Goal: Communication & Community: Participate in discussion

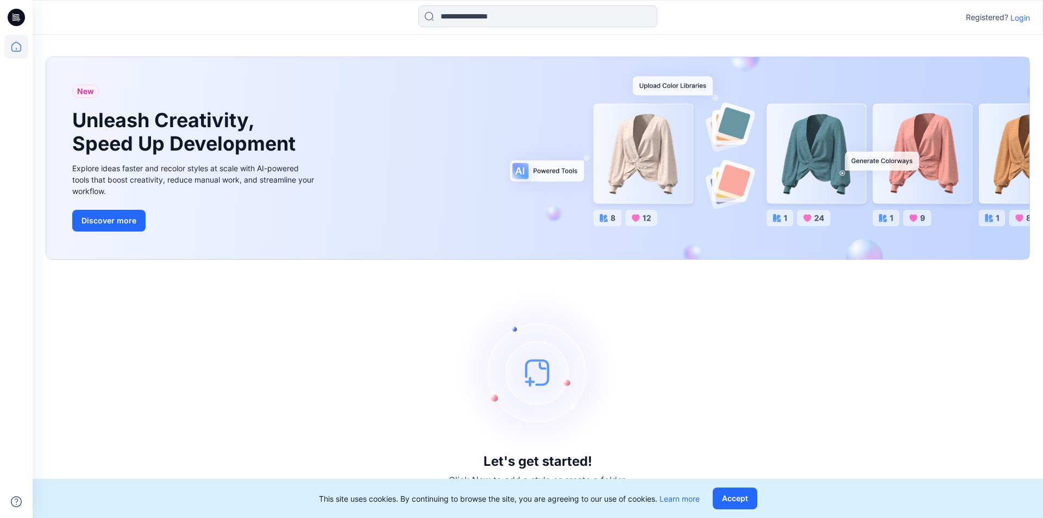
click at [1019, 16] on p "Login" at bounding box center [1021, 17] width 20 height 11
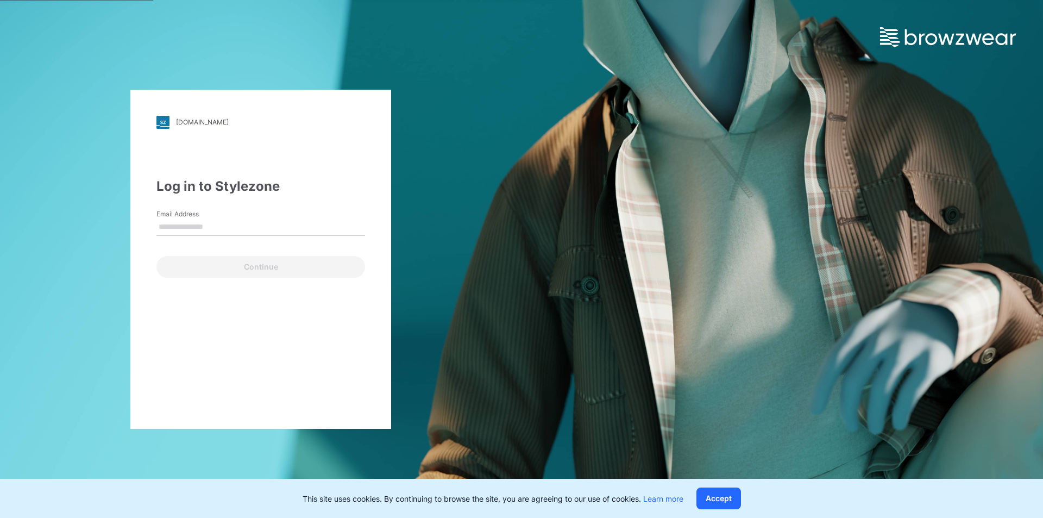
type input "**********"
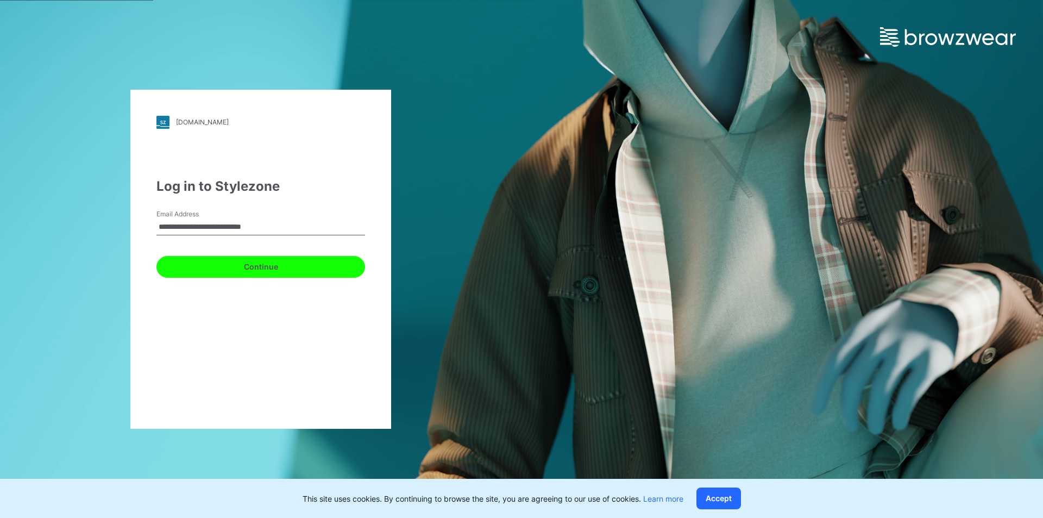
click at [271, 268] on button "Continue" at bounding box center [260, 267] width 209 height 22
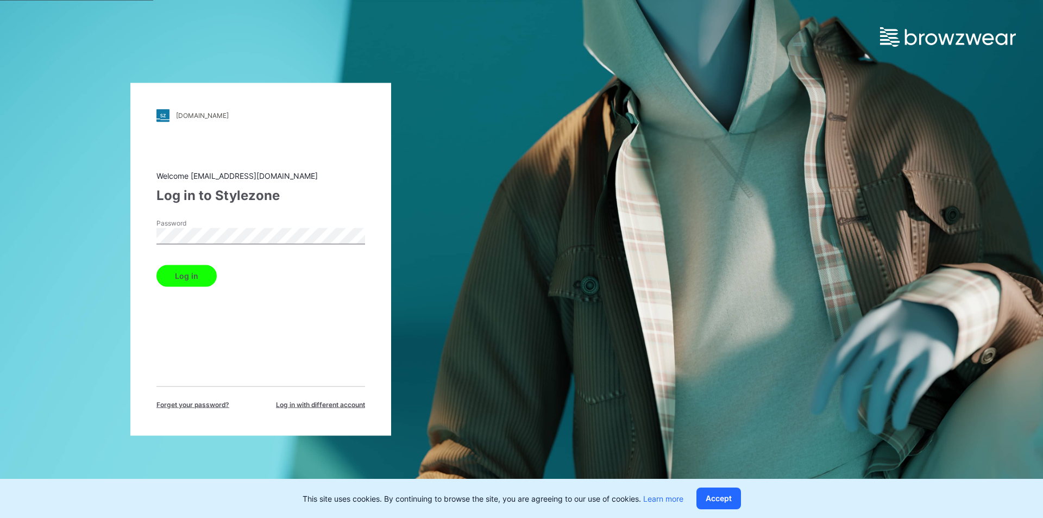
click at [199, 273] on button "Log in" at bounding box center [186, 276] width 60 height 22
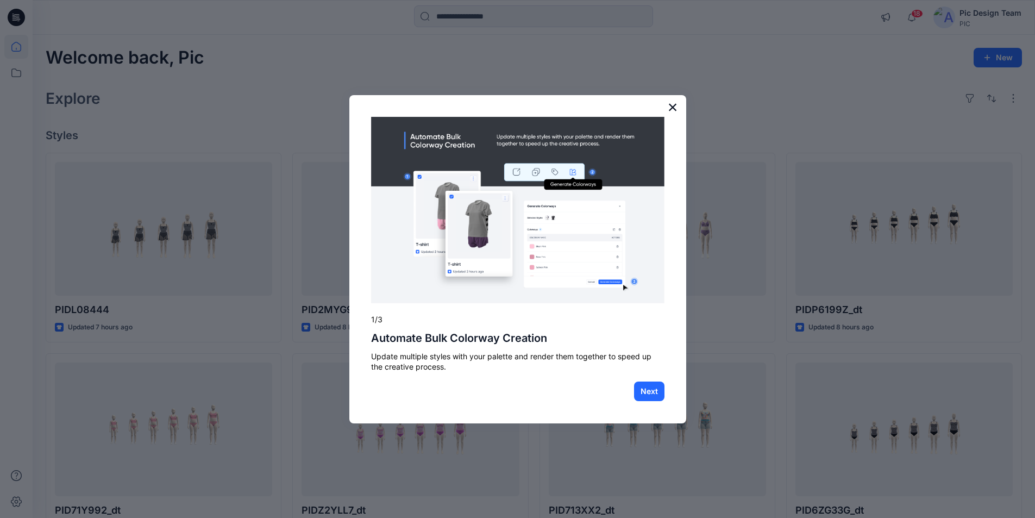
click at [674, 106] on button "×" at bounding box center [673, 106] width 10 height 17
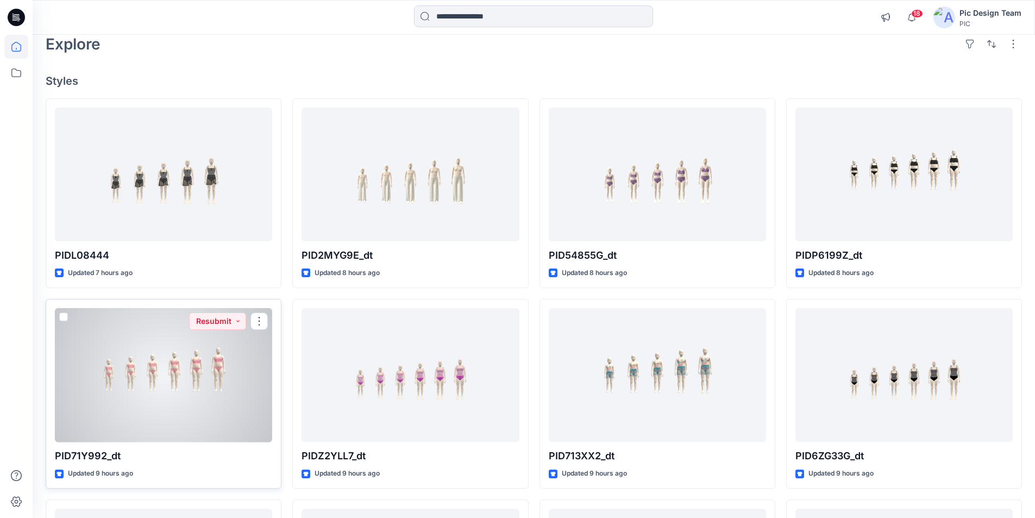
scroll to position [109, 0]
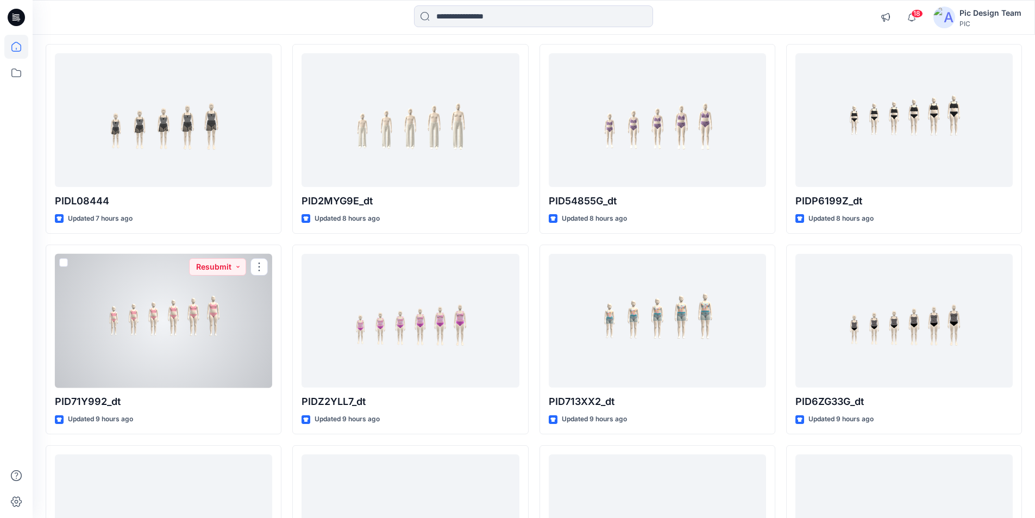
click at [189, 360] on div at bounding box center [163, 321] width 217 height 134
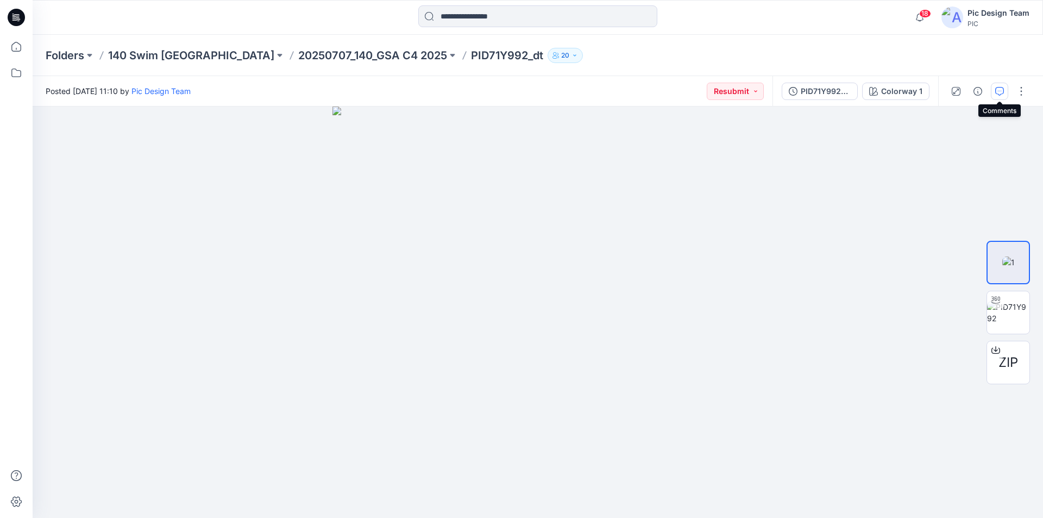
click at [1000, 91] on icon "button" at bounding box center [999, 91] width 9 height 9
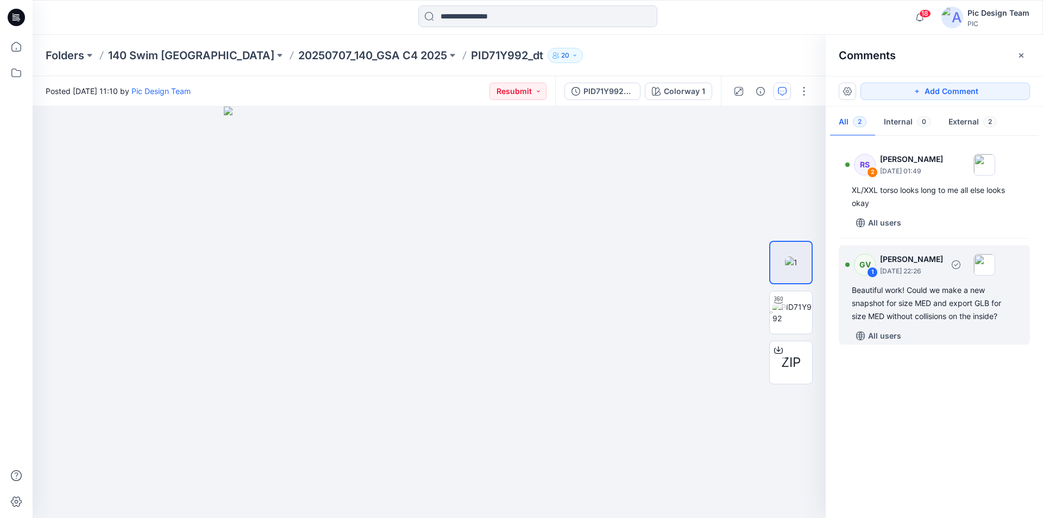
click at [920, 311] on div "Beautiful work! Could we make a new snapshot for size MED and export GLB for si…" at bounding box center [934, 303] width 165 height 39
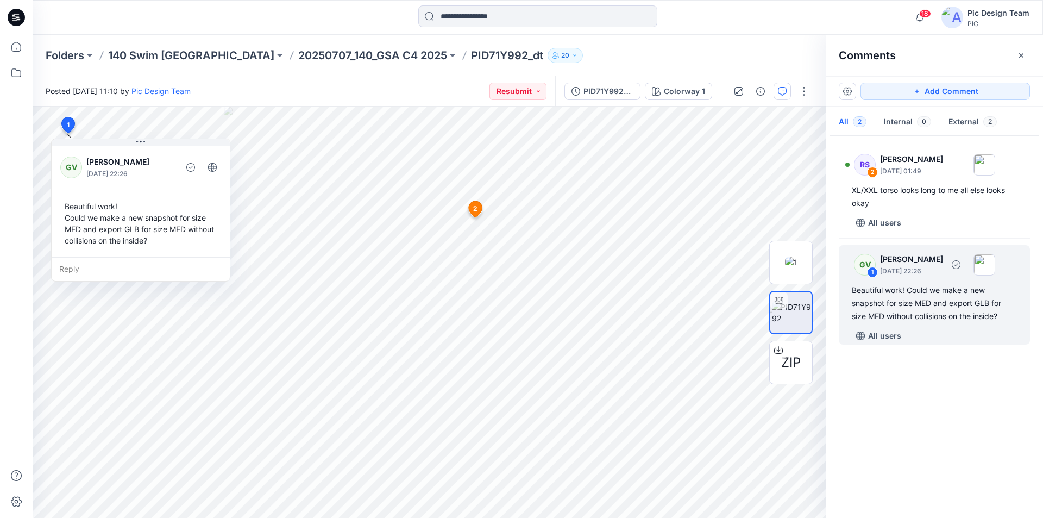
click at [933, 288] on div "Beautiful work! Could we make a new snapshot for size MED and export GLB for si…" at bounding box center [934, 303] width 165 height 39
click at [329, 51] on p "20250707_140_GSA C4 2025" at bounding box center [372, 55] width 149 height 15
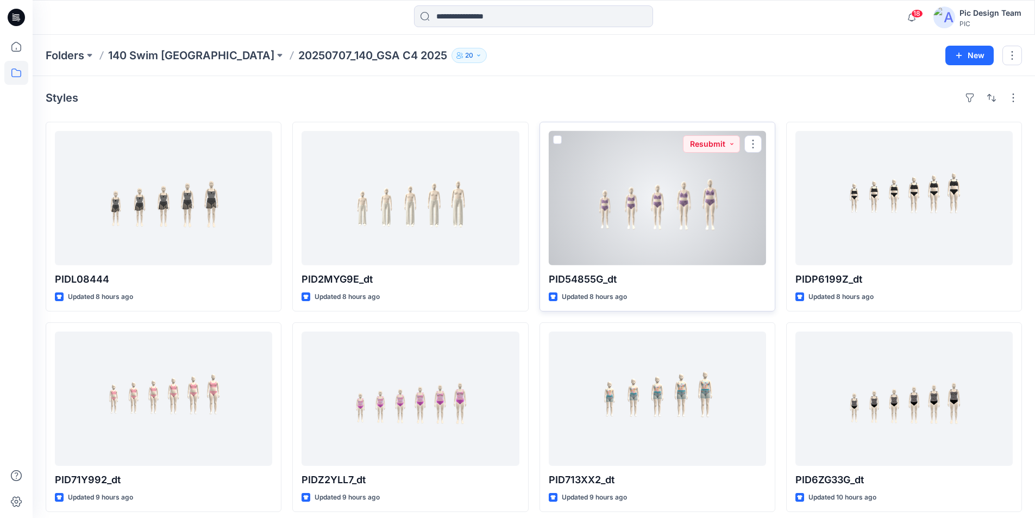
click at [664, 241] on div at bounding box center [657, 198] width 217 height 134
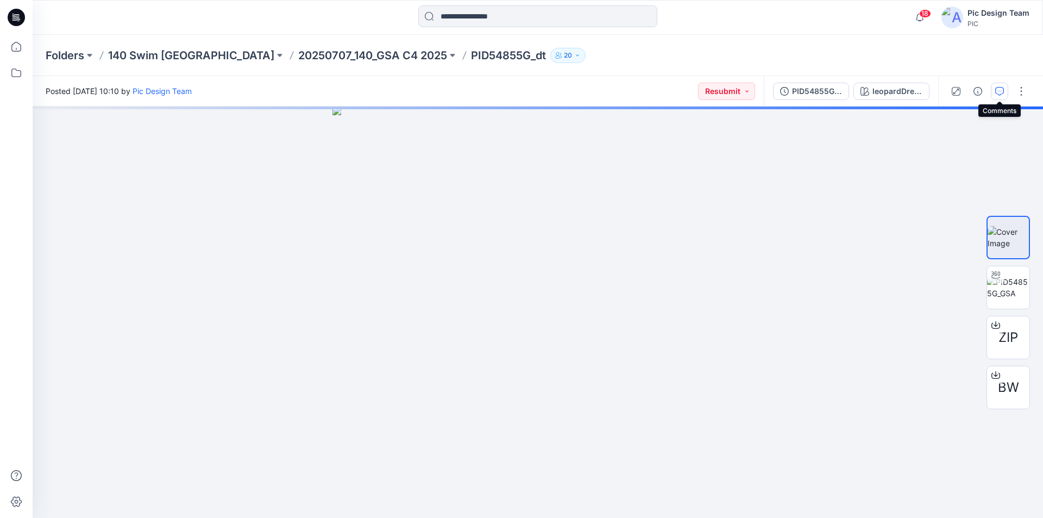
click at [1000, 93] on icon "button" at bounding box center [999, 91] width 9 height 9
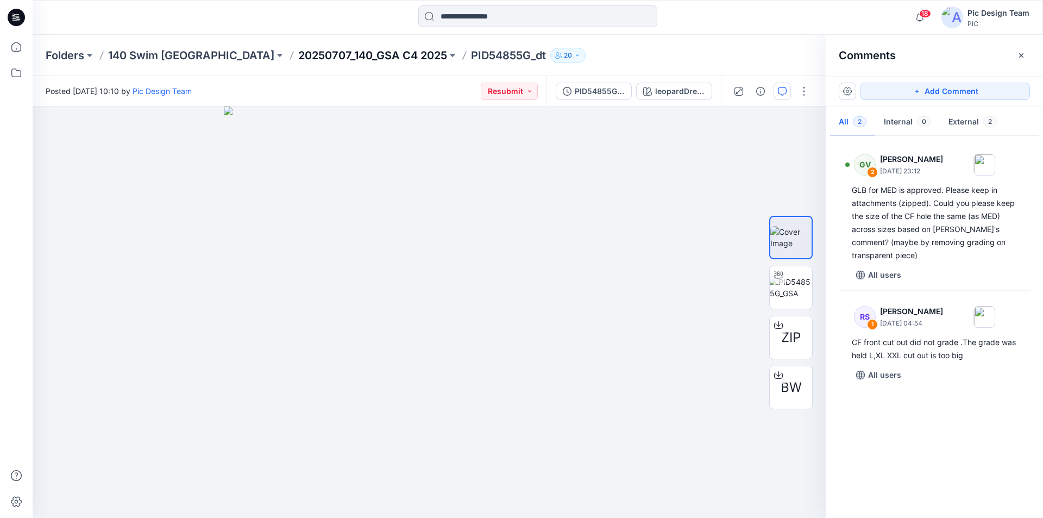
click at [298, 57] on p "20250707_140_GSA C4 2025" at bounding box center [372, 55] width 149 height 15
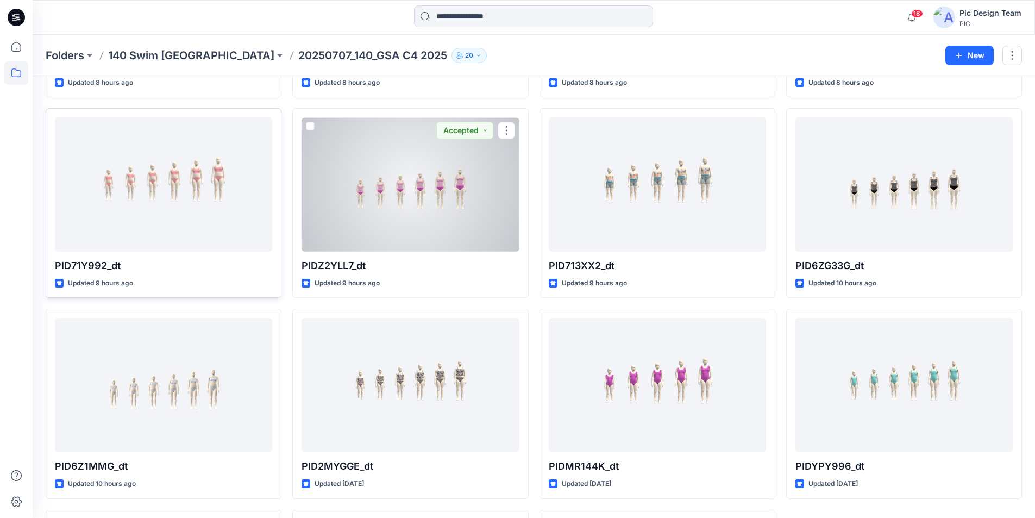
scroll to position [217, 0]
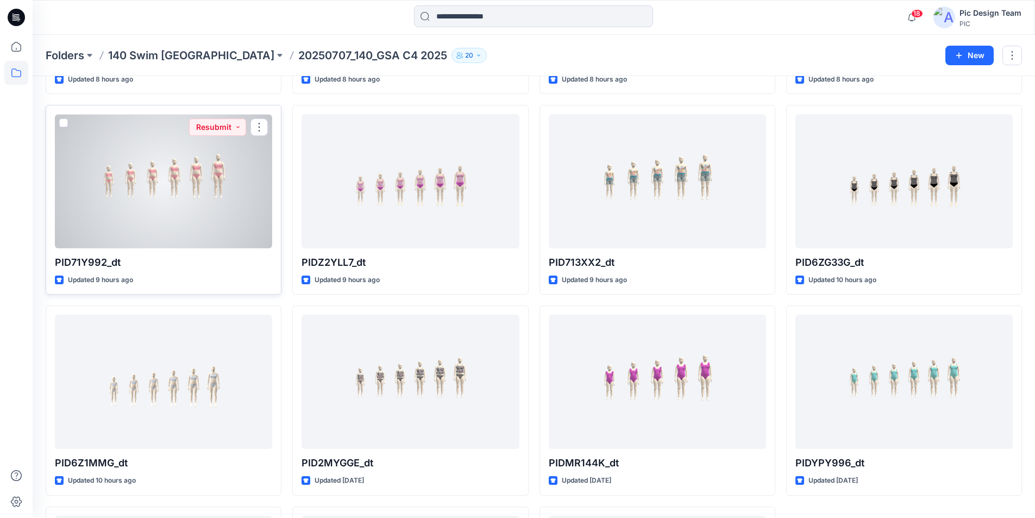
click at [138, 191] on div at bounding box center [163, 181] width 217 height 134
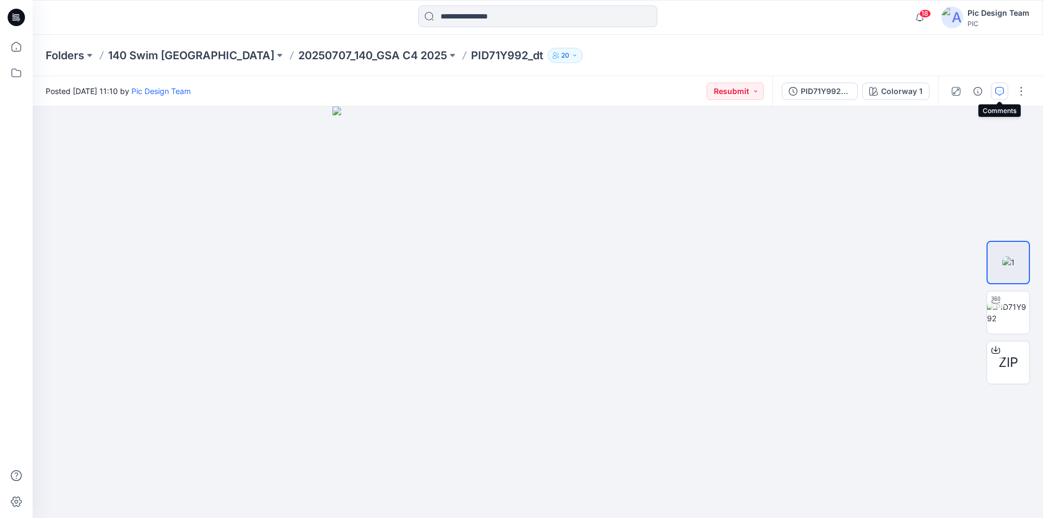
click at [999, 89] on icon "button" at bounding box center [999, 91] width 9 height 9
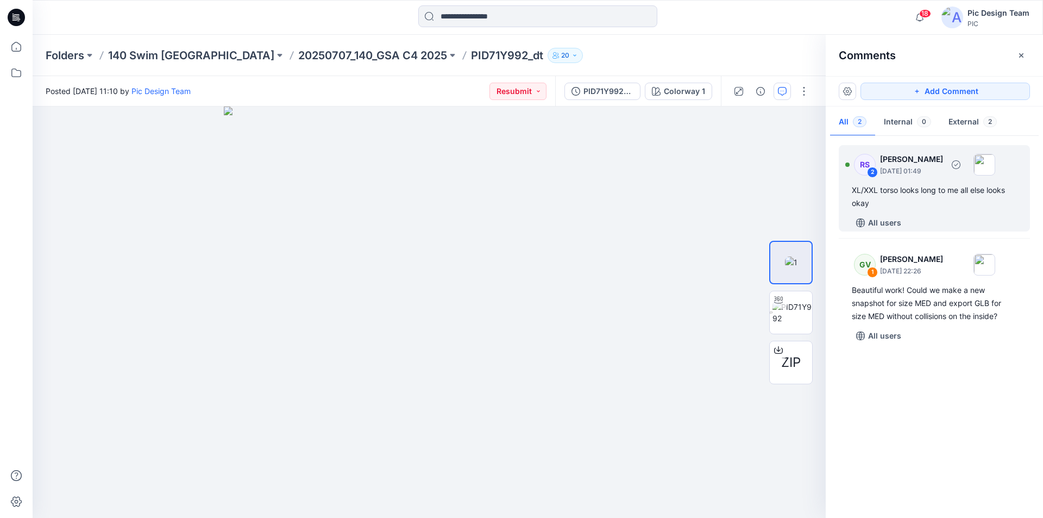
click at [859, 187] on div "XL/XXL torso looks long to me all else looks okay" at bounding box center [934, 197] width 165 height 26
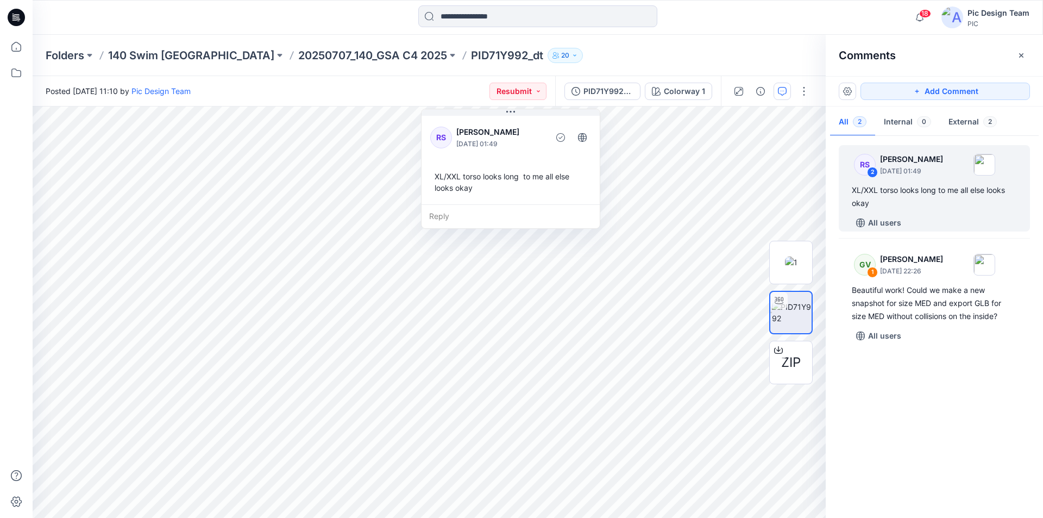
drag, startPoint x: 566, startPoint y: 153, endPoint x: 490, endPoint y: 59, distance: 120.8
click at [490, 59] on div "Folders 140 Swim USA 20250707_140_GSA C4 2025 PID71Y992_dt 20 Posted Thursday, …" at bounding box center [538, 276] width 1011 height 483
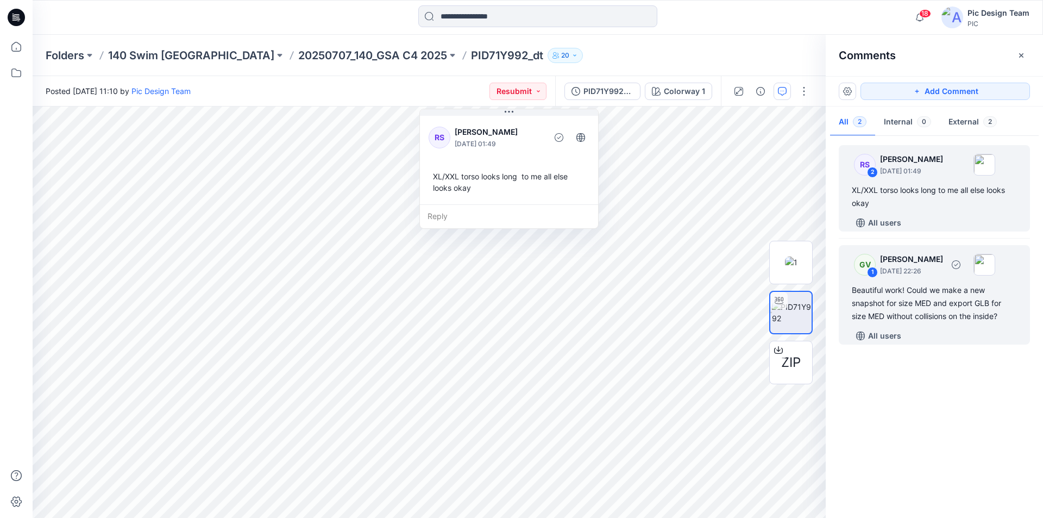
click at [942, 310] on div "Beautiful work! Could we make a new snapshot for size MED and export GLB for si…" at bounding box center [934, 303] width 165 height 39
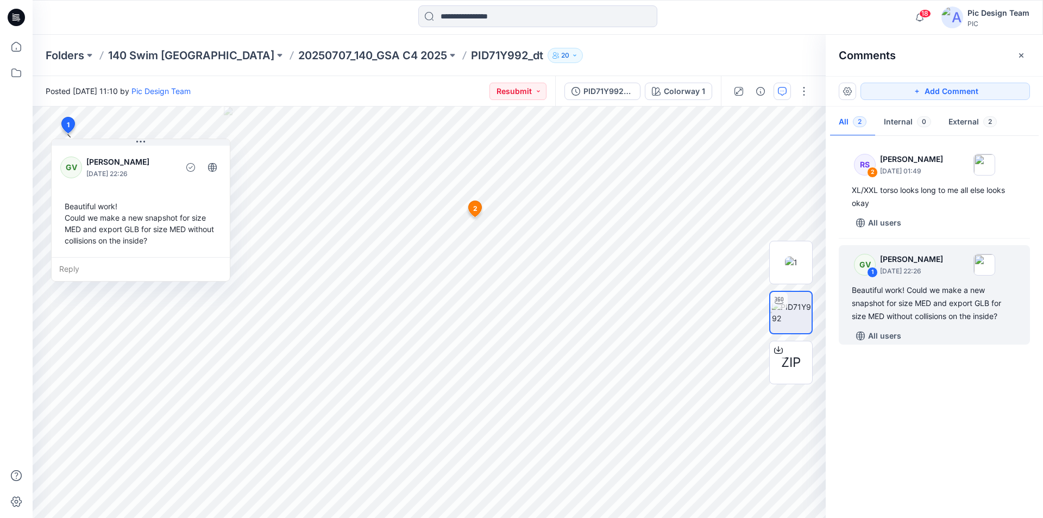
click at [898, 388] on div "RS 2 Rowena Smith - Wingo August 12, 2025 01:49 XL/XXL torso looks long to me a…" at bounding box center [934, 324] width 217 height 371
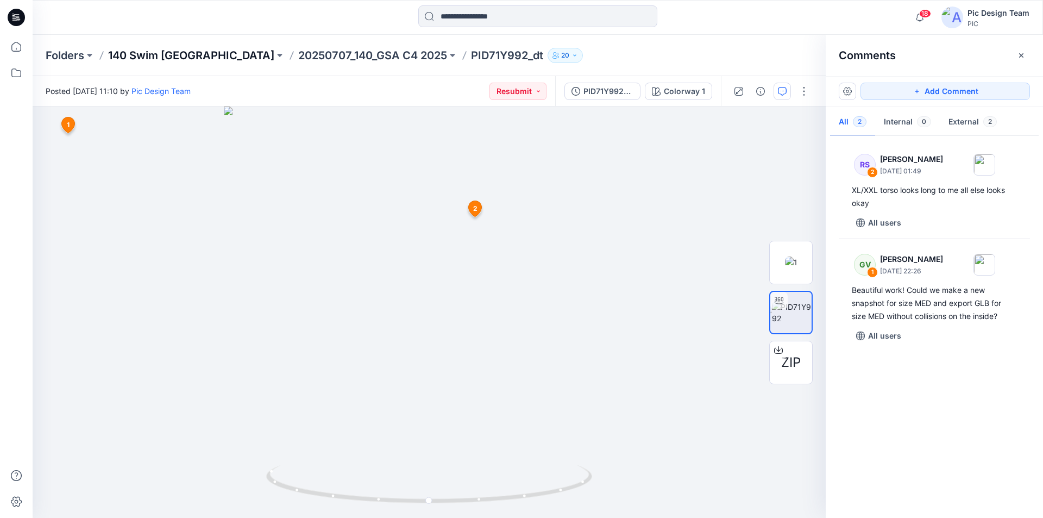
click at [162, 54] on p "140 Swim [GEOGRAPHIC_DATA]" at bounding box center [191, 55] width 166 height 15
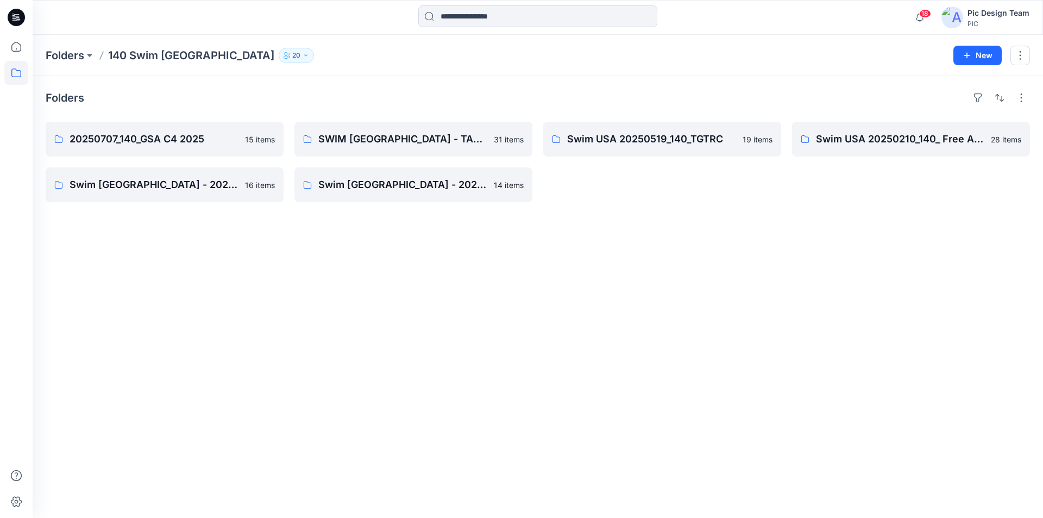
click at [18, 14] on icon at bounding box center [16, 17] width 17 height 17
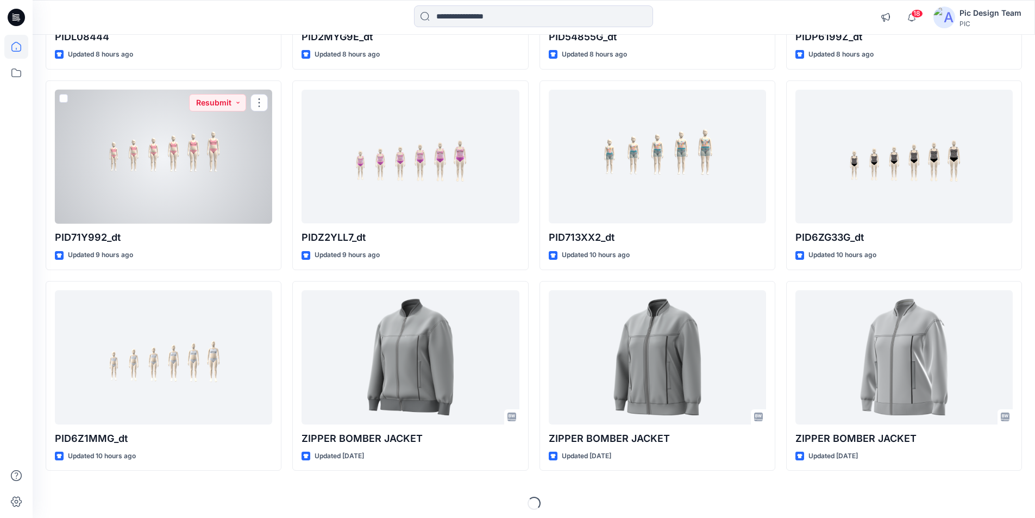
scroll to position [278, 0]
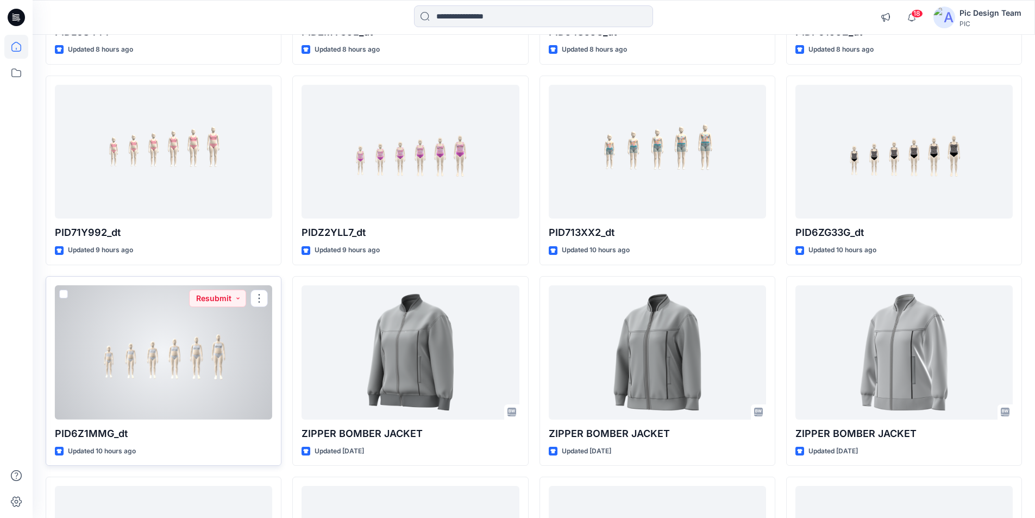
click at [180, 387] on div at bounding box center [163, 352] width 217 height 134
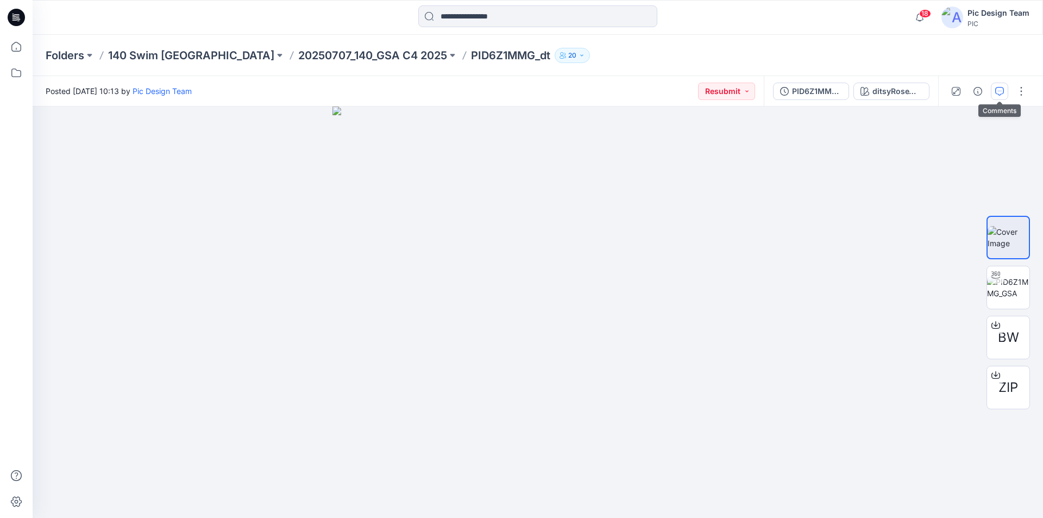
click at [1000, 93] on icon "button" at bounding box center [999, 91] width 9 height 9
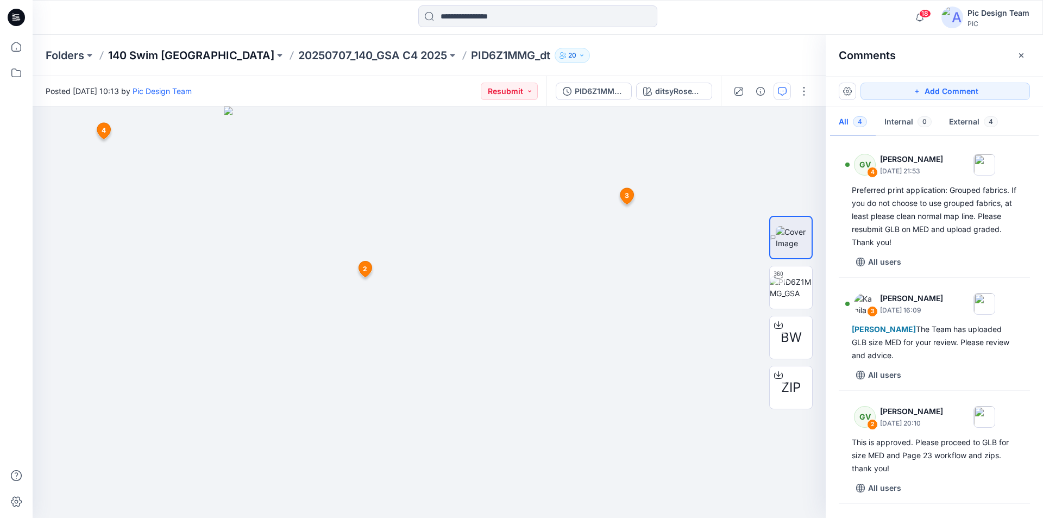
click at [167, 54] on p "140 Swim [GEOGRAPHIC_DATA]" at bounding box center [191, 55] width 166 height 15
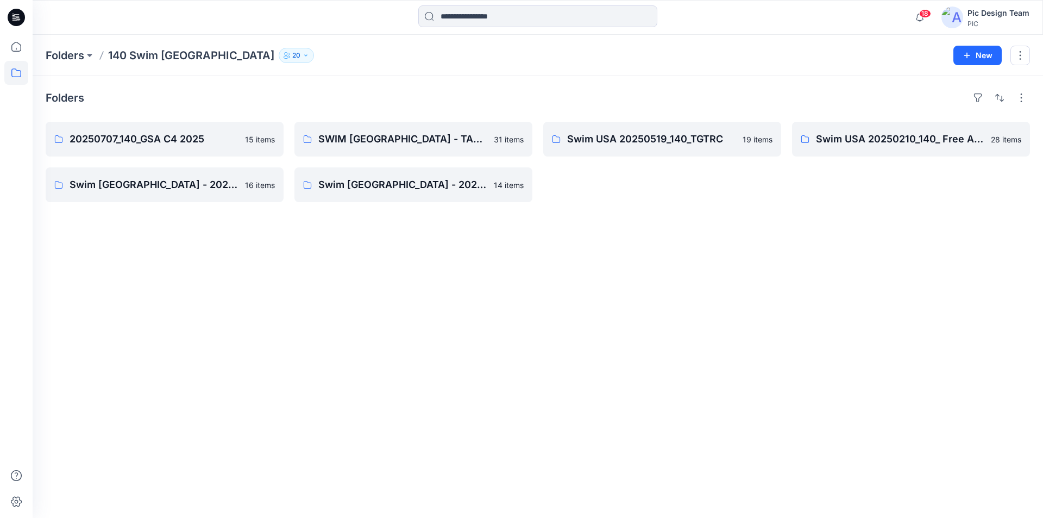
click at [13, 15] on icon at bounding box center [16, 17] width 17 height 17
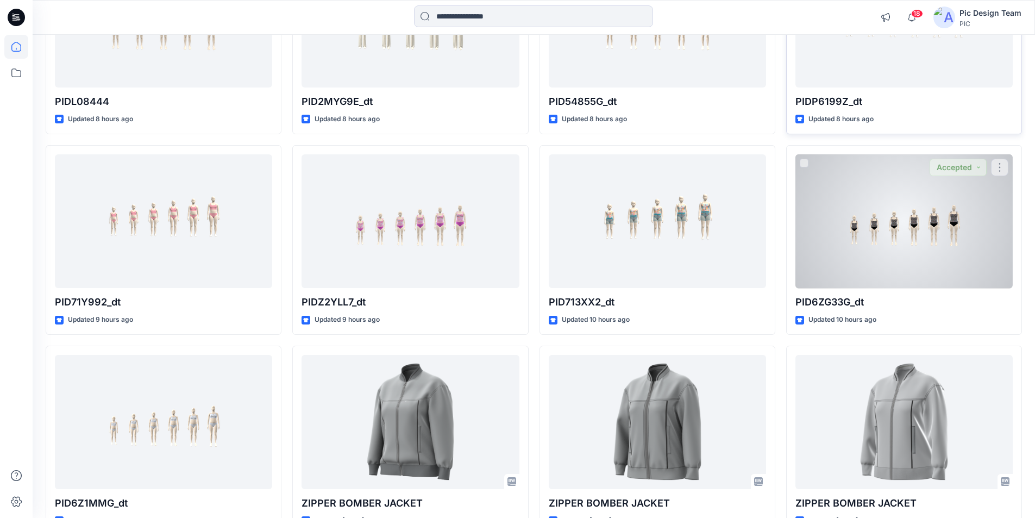
scroll to position [217, 0]
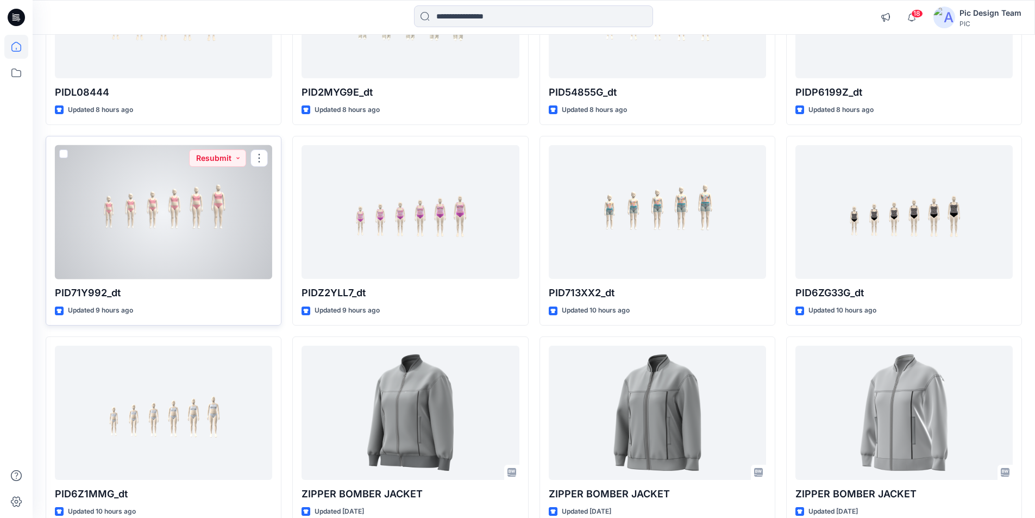
click at [200, 230] on div at bounding box center [163, 212] width 217 height 134
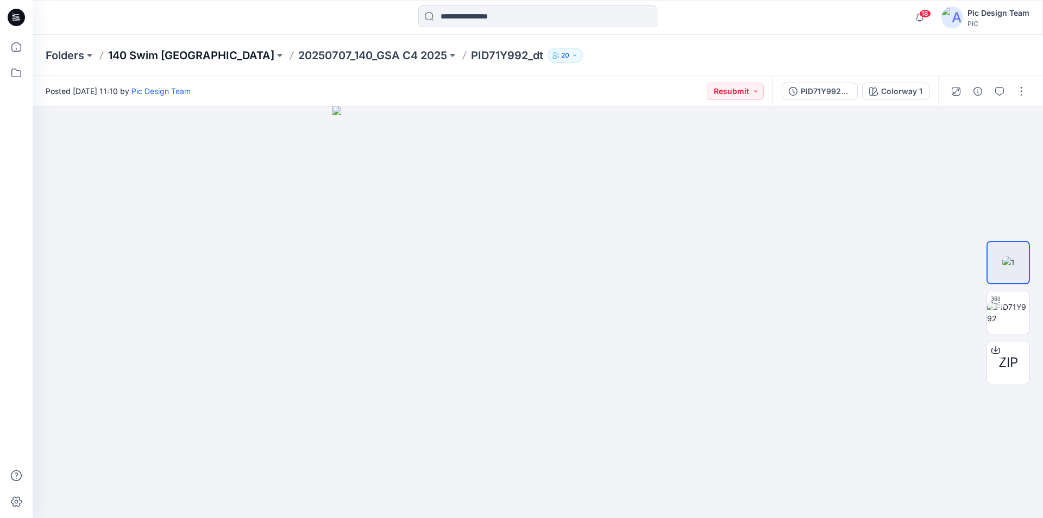
click at [147, 50] on p "140 Swim [GEOGRAPHIC_DATA]" at bounding box center [191, 55] width 166 height 15
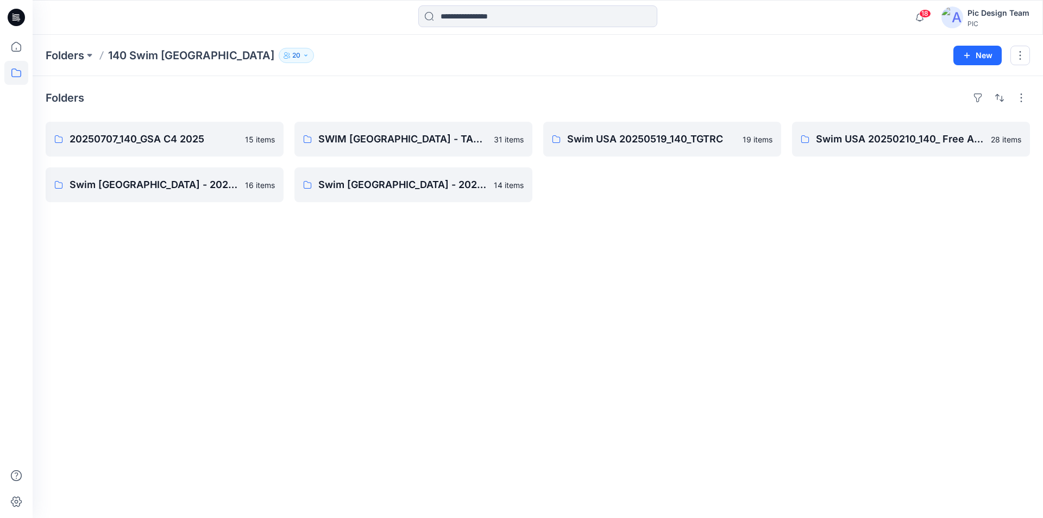
click at [21, 11] on icon at bounding box center [16, 17] width 17 height 17
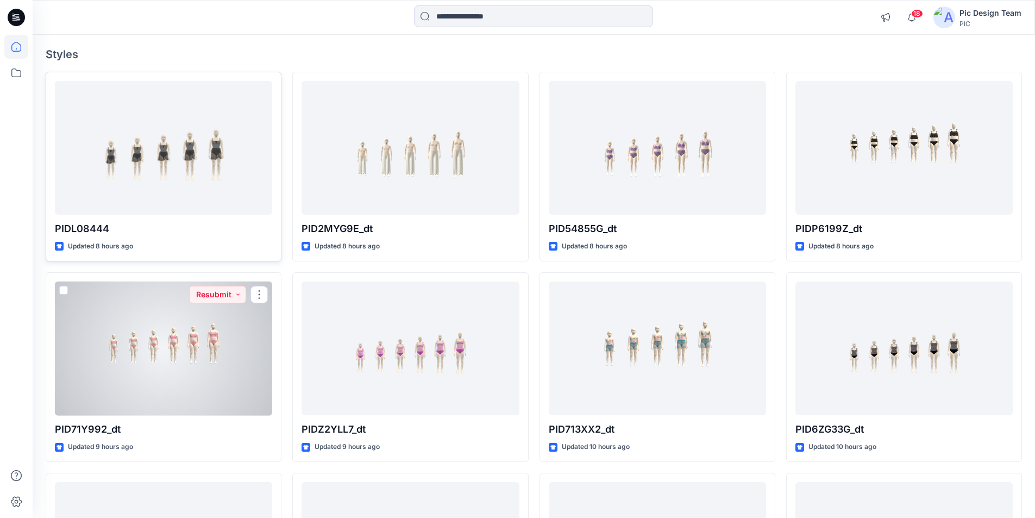
scroll to position [54, 0]
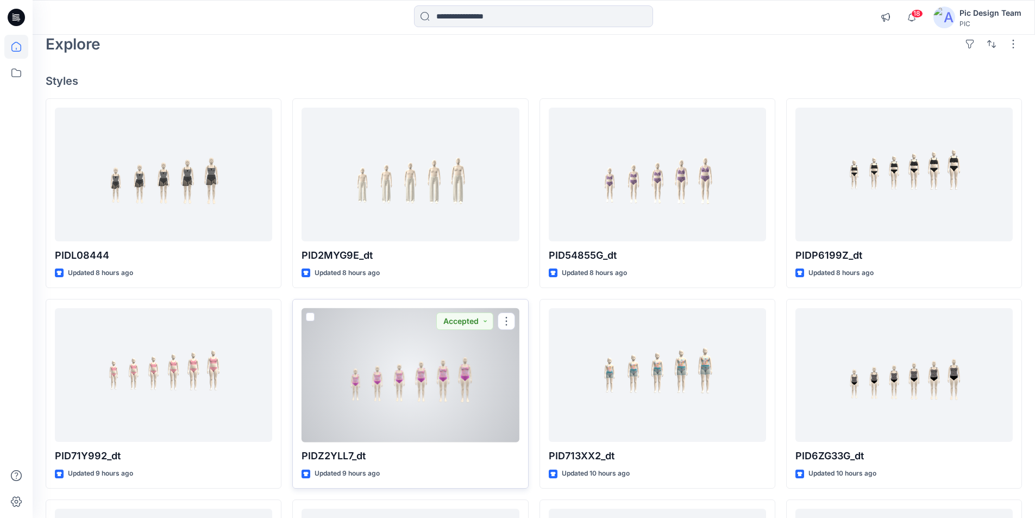
click at [419, 343] on div at bounding box center [410, 375] width 217 height 134
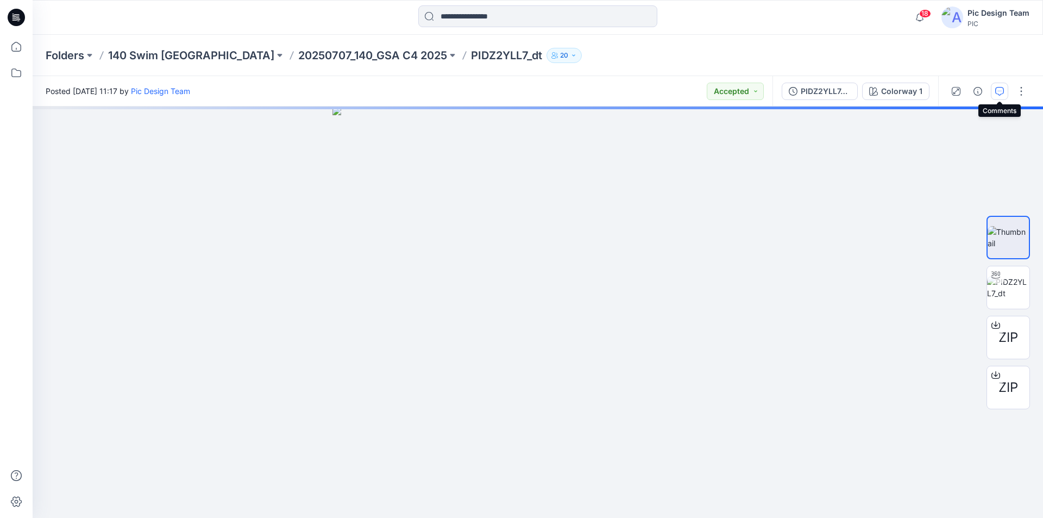
click at [994, 87] on button "button" at bounding box center [999, 91] width 17 height 17
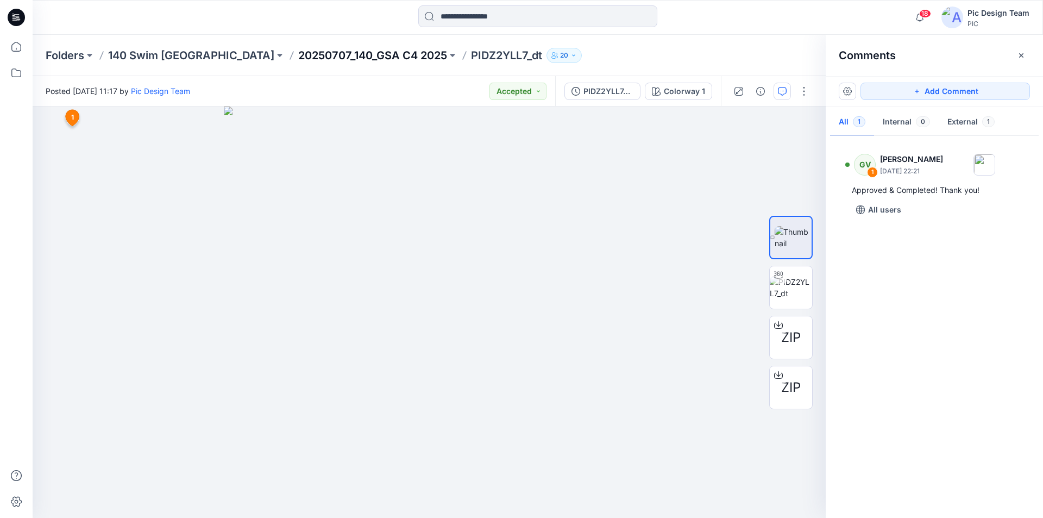
click at [298, 54] on p "20250707_140_GSA C4 2025" at bounding box center [372, 55] width 149 height 15
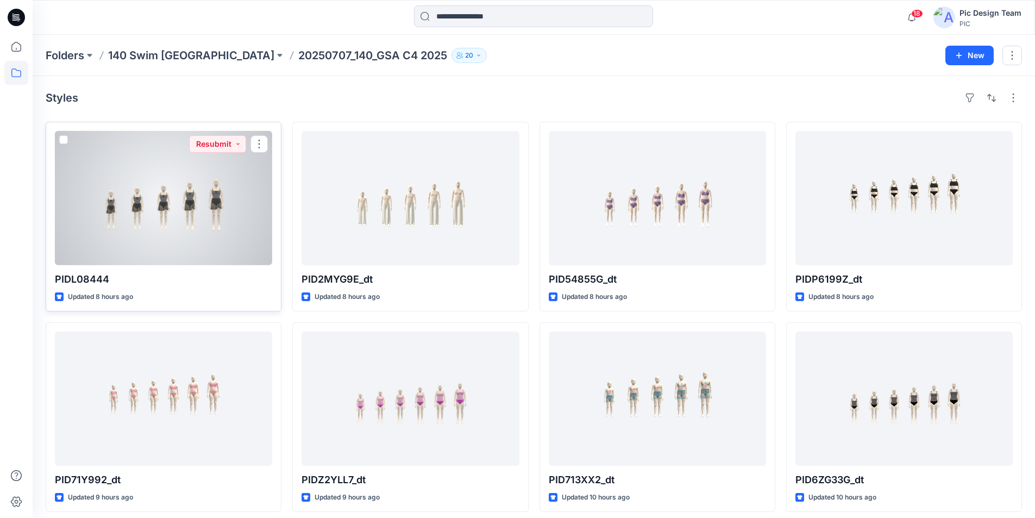
click at [211, 229] on div at bounding box center [163, 198] width 217 height 134
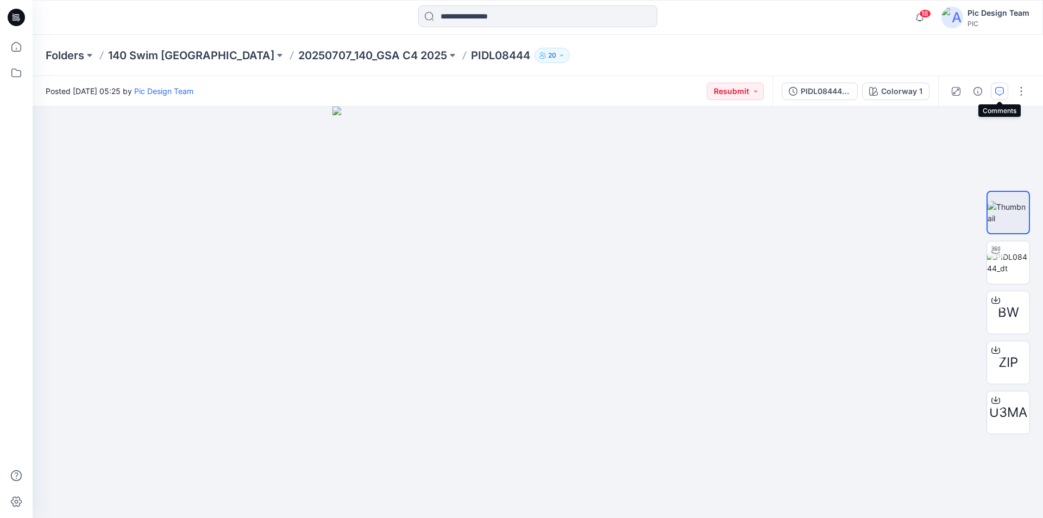
click at [1000, 90] on icon "button" at bounding box center [999, 91] width 9 height 9
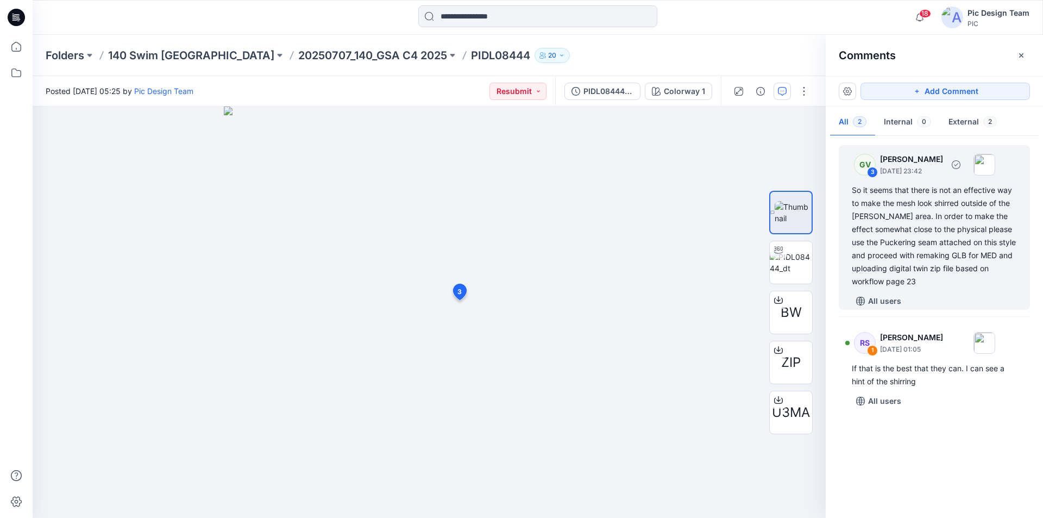
click at [917, 234] on div "So it seems that there is not an effective way to make the mesh look shirred ou…" at bounding box center [934, 236] width 165 height 104
click at [856, 188] on div "So it seems that there is not an effective way to make the mesh look shirred ou…" at bounding box center [934, 236] width 165 height 104
click at [916, 282] on div "So it seems that there is not an effective way to make the mesh look shirred ou…" at bounding box center [934, 236] width 165 height 104
copy div "GV 3 [PERSON_NAME] [DATE] 23:42"
